Goal: Information Seeking & Learning: Learn about a topic

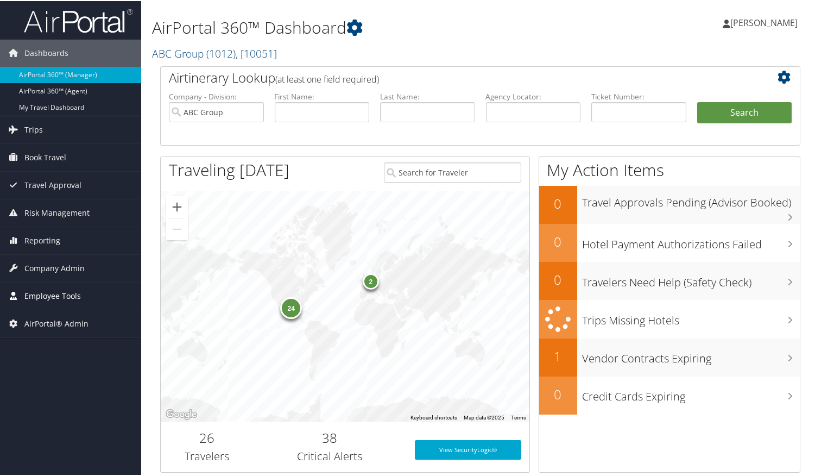
click at [55, 294] on span "Employee Tools" at bounding box center [52, 294] width 56 height 27
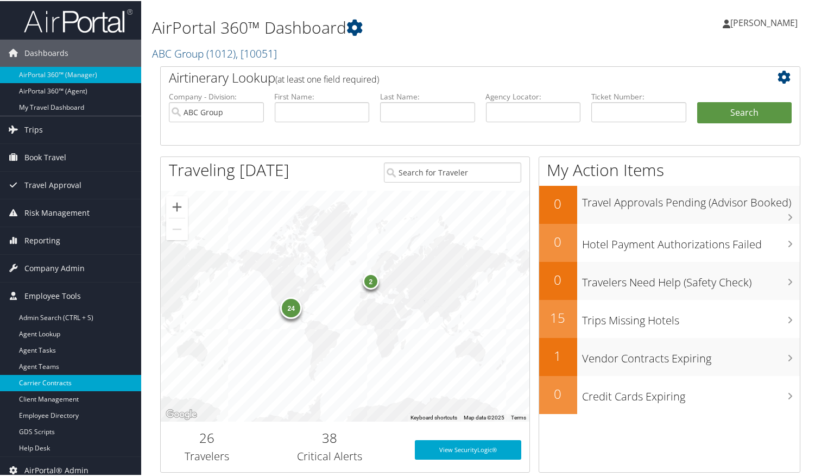
click at [67, 376] on link "Carrier Contracts" at bounding box center [70, 382] width 141 height 16
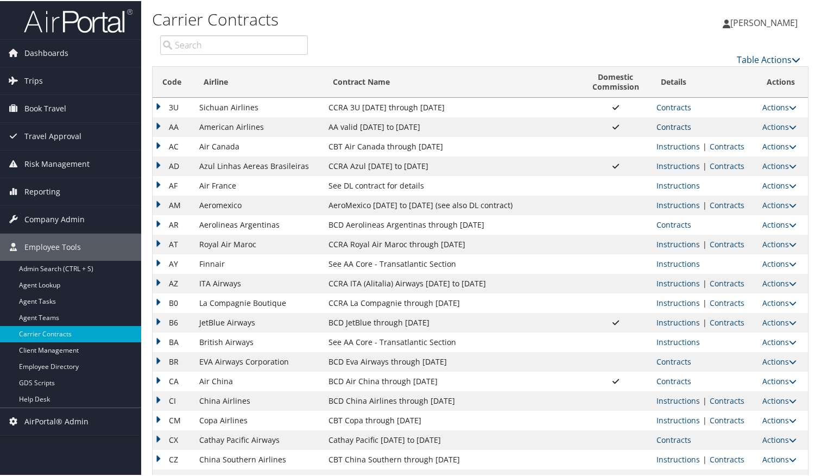
click at [677, 125] on link "Contracts" at bounding box center [674, 126] width 35 height 10
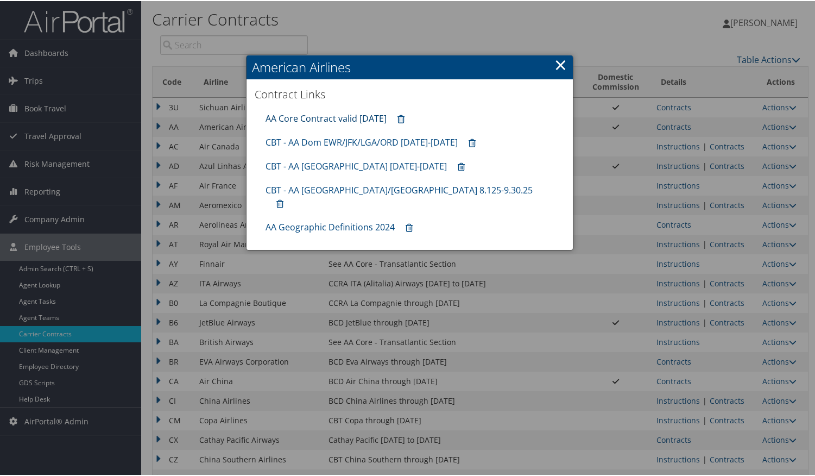
click at [362, 116] on link "AA Core Contract valid 30jun26" at bounding box center [326, 117] width 121 height 12
click at [558, 72] on link "×" at bounding box center [561, 64] width 12 height 22
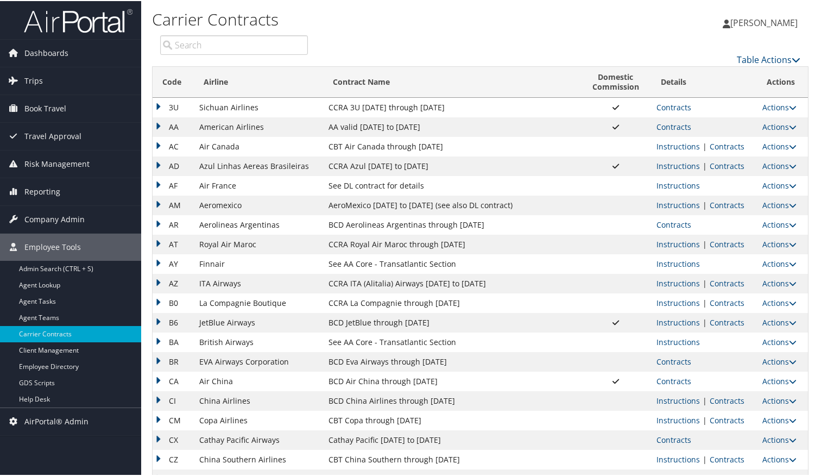
scroll to position [272, 0]
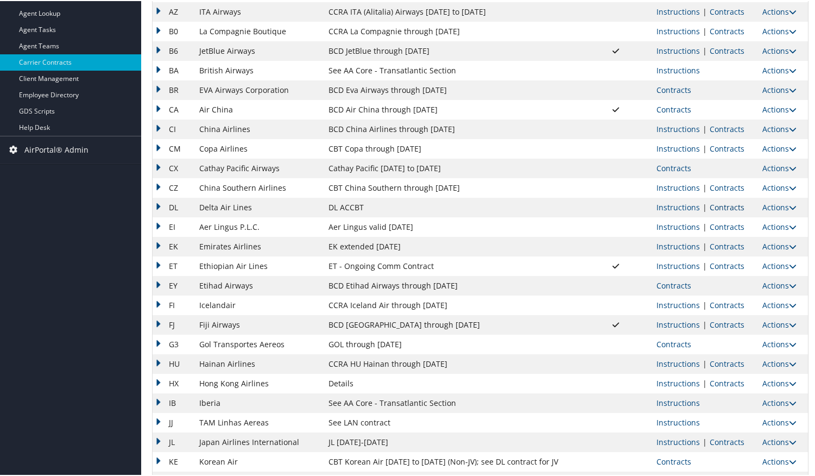
click at [715, 209] on link "Contracts" at bounding box center [727, 206] width 35 height 10
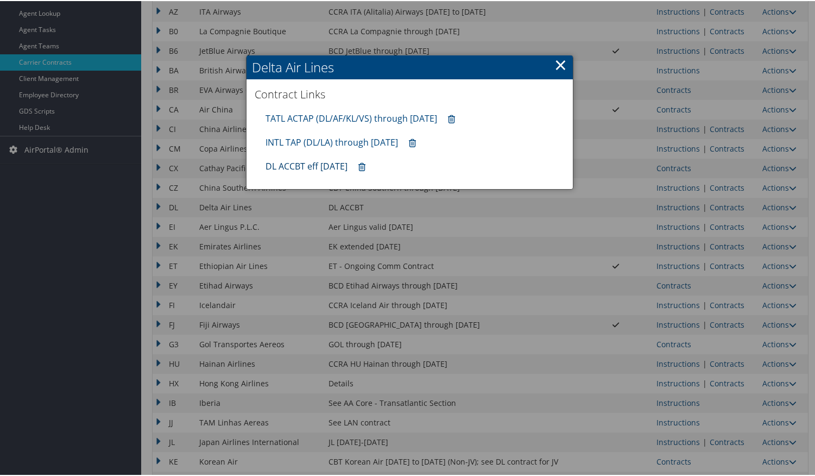
click at [318, 162] on link "DL ACCBT eff Aug 2025" at bounding box center [307, 165] width 82 height 12
